Goal: Task Accomplishment & Management: Manage account settings

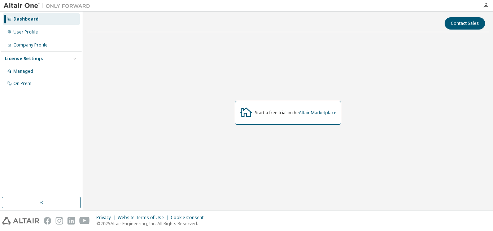
click at [201, 60] on div "Start a free trial in the Altair Marketplace" at bounding box center [288, 113] width 403 height 151
click at [35, 32] on div "User Profile" at bounding box center [25, 32] width 25 height 6
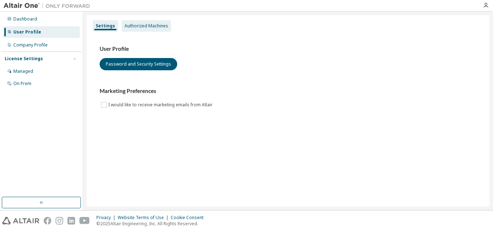
click at [159, 27] on div "Authorized Machines" at bounding box center [147, 26] width 44 height 6
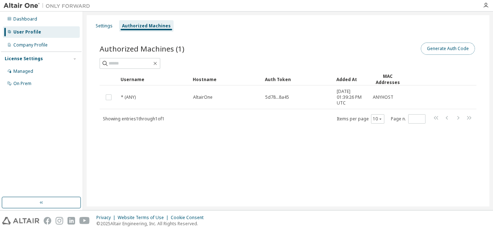
click at [438, 44] on button "Generate Auth Code" at bounding box center [448, 49] width 54 height 12
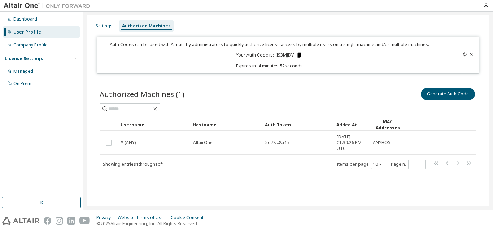
click at [299, 54] on icon at bounding box center [300, 55] width 4 height 5
click at [109, 188] on div "Authorized Machines (1) Generate Auth Code Clear Load Save Save As Field Operat…" at bounding box center [288, 133] width 394 height 110
